Goal: Transaction & Acquisition: Purchase product/service

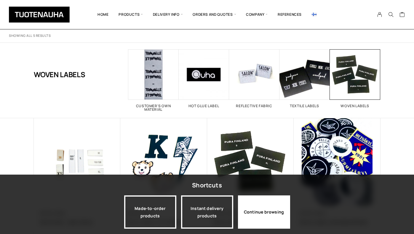
click at [267, 214] on div "Continue browsing" at bounding box center [264, 211] width 52 height 33
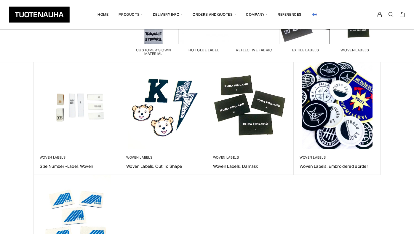
scroll to position [57, 0]
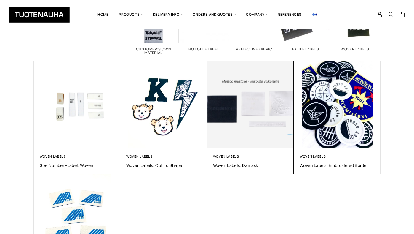
click at [244, 116] on img at bounding box center [250, 104] width 91 height 91
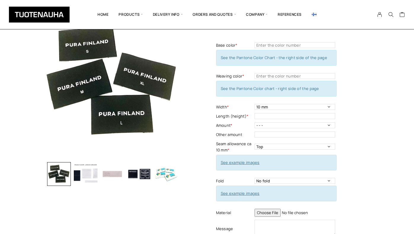
scroll to position [38, 0]
click at [136, 174] on img "button" at bounding box center [139, 174] width 24 height 24
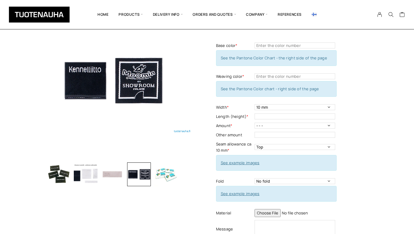
click at [163, 175] on img "button" at bounding box center [166, 174] width 24 height 24
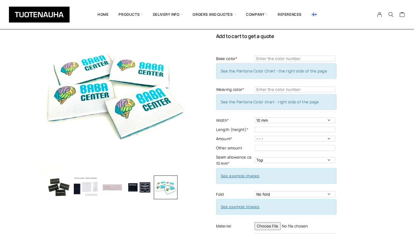
scroll to position [26, 0]
